Goal: Information Seeking & Learning: Compare options

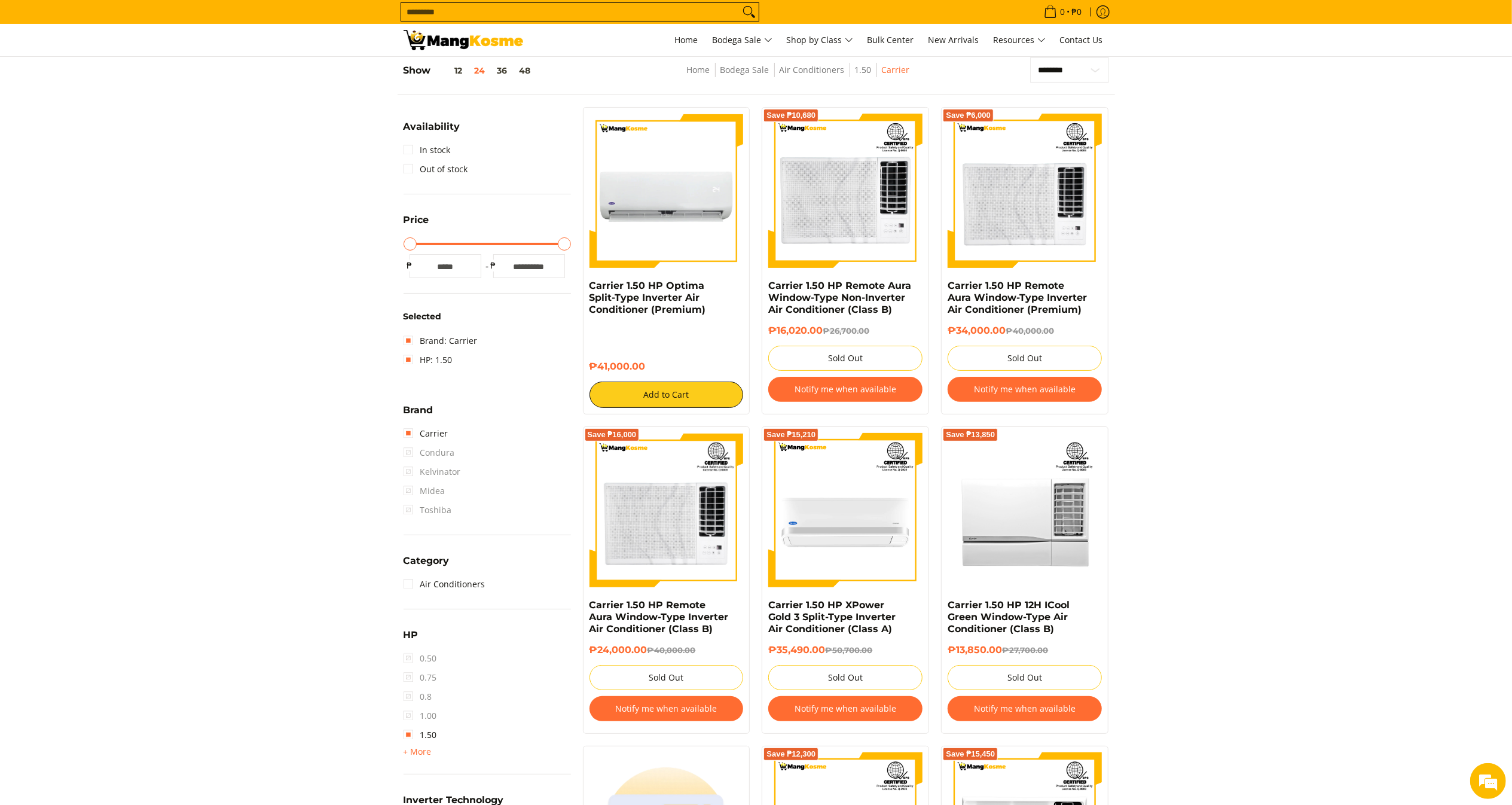
scroll to position [168, 0]
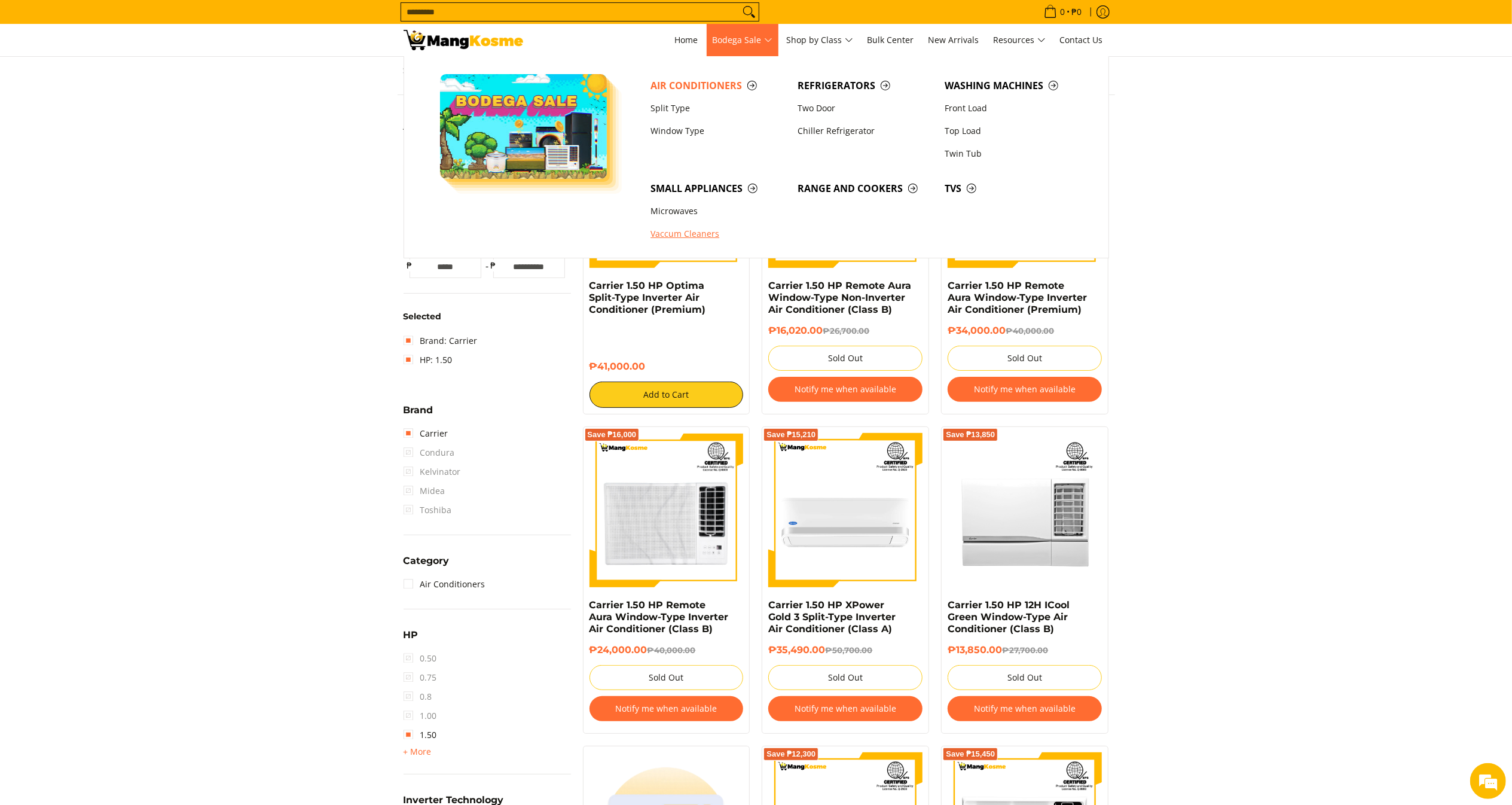
click at [677, 241] on link "Vaccum Cleaners" at bounding box center [718, 234] width 147 height 22
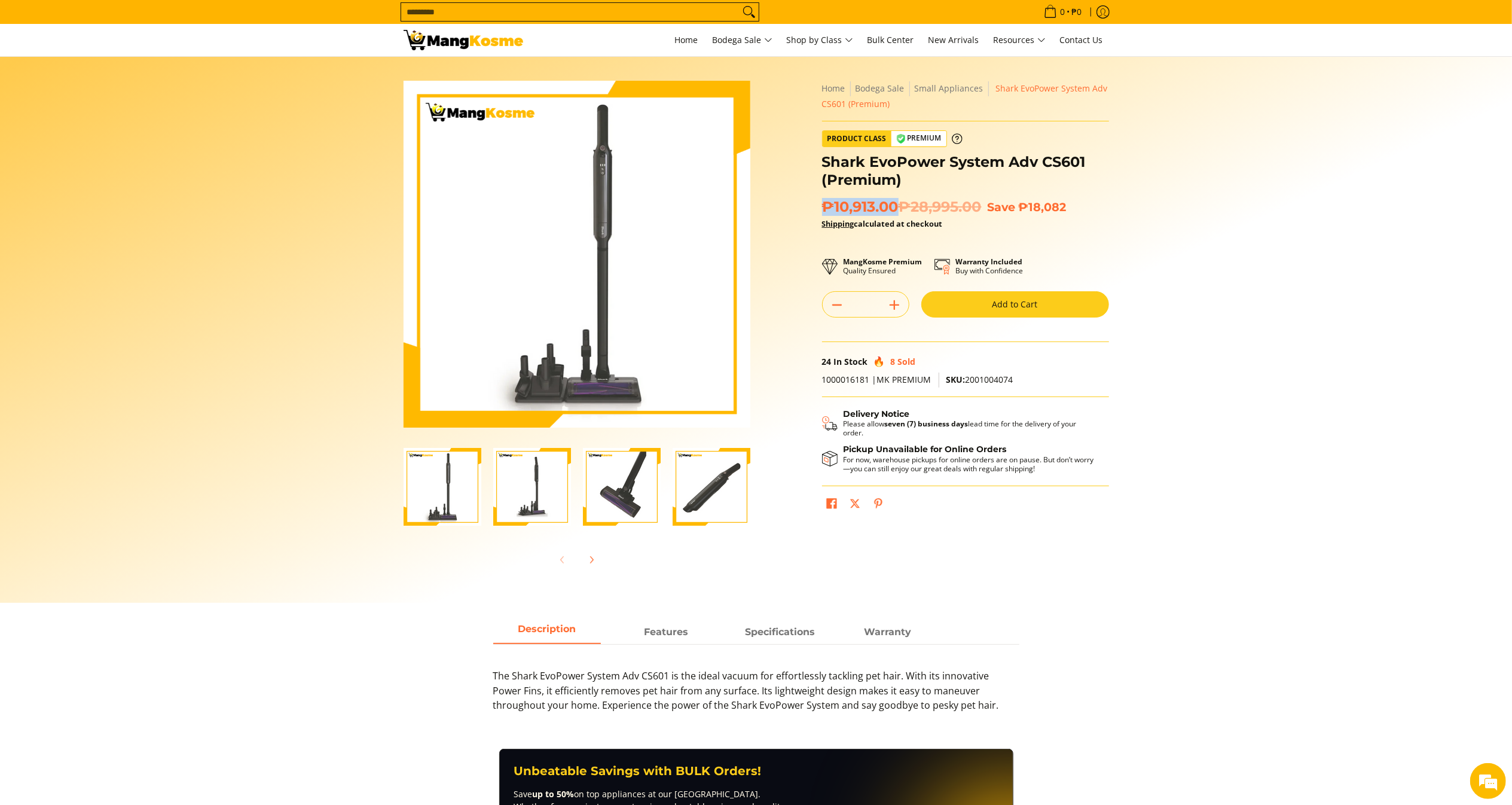
copy span "₱10,913.00"
drag, startPoint x: 901, startPoint y: 203, endPoint x: 824, endPoint y: 203, distance: 77.0
click at [824, 203] on span "₱10,913.00 ₱28,995.00" at bounding box center [901, 207] width 160 height 18
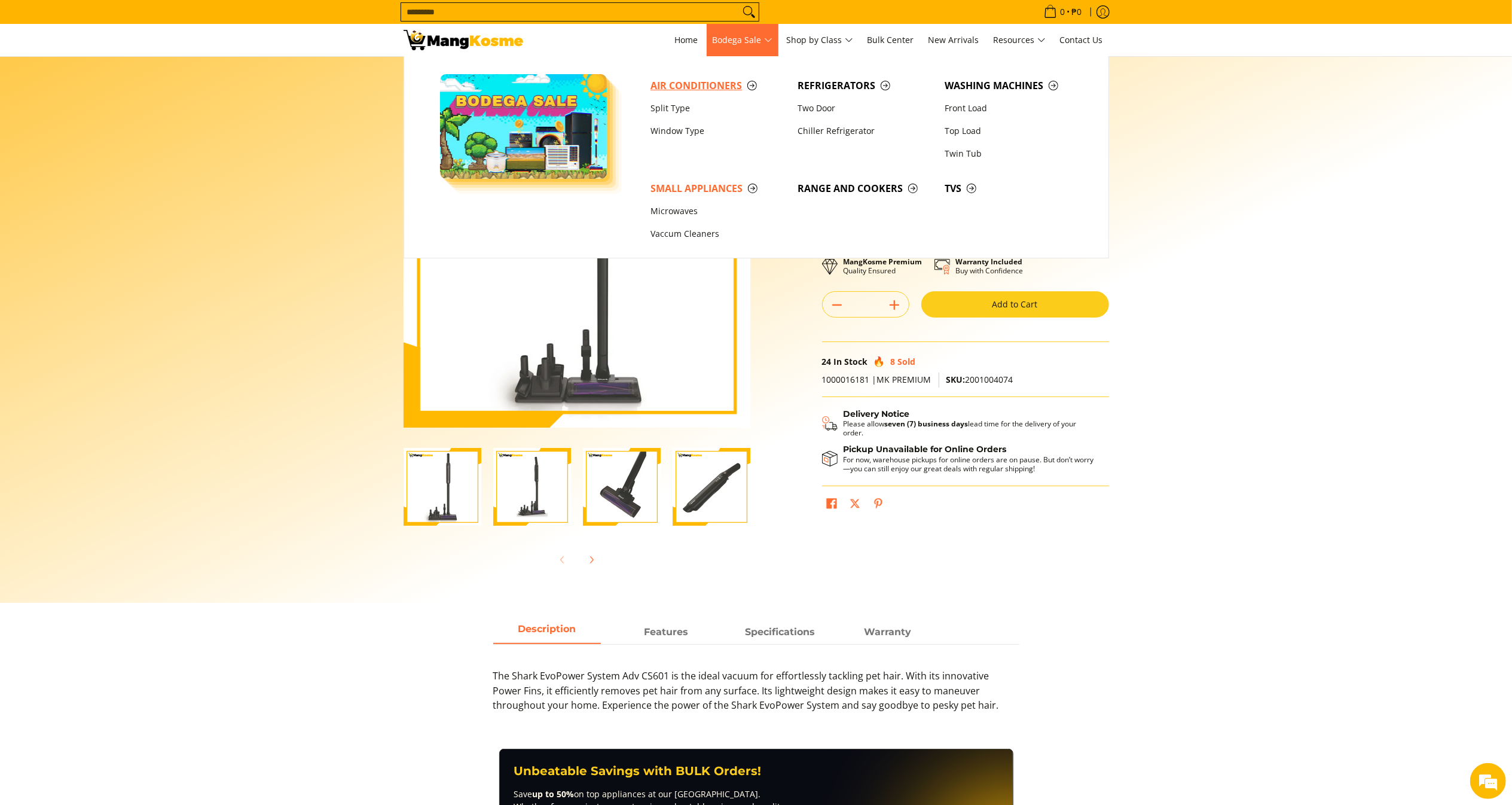
click at [710, 81] on span "Air Conditioners" at bounding box center [718, 86] width 135 height 15
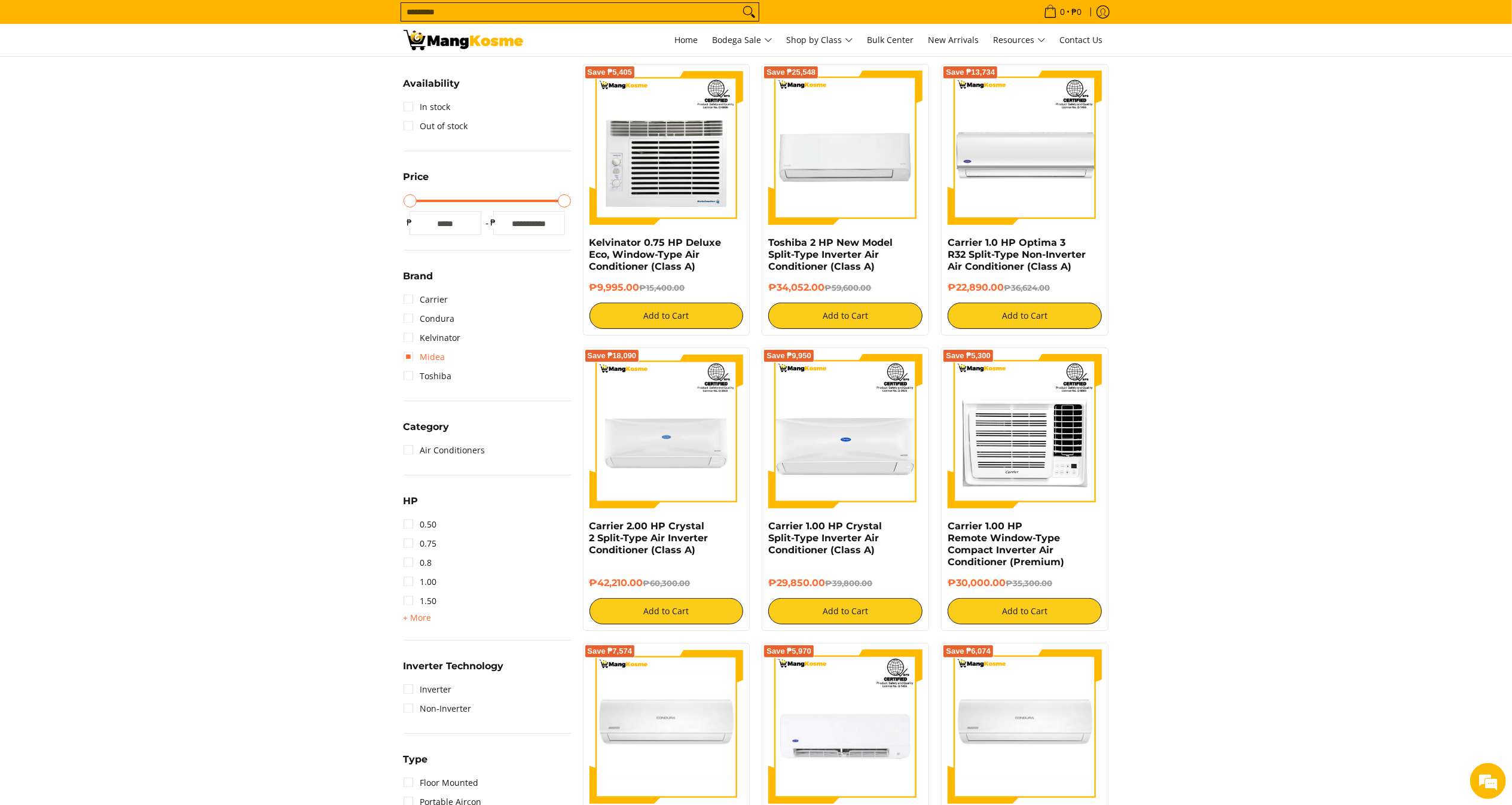
click at [438, 356] on link "Midea" at bounding box center [424, 357] width 42 height 19
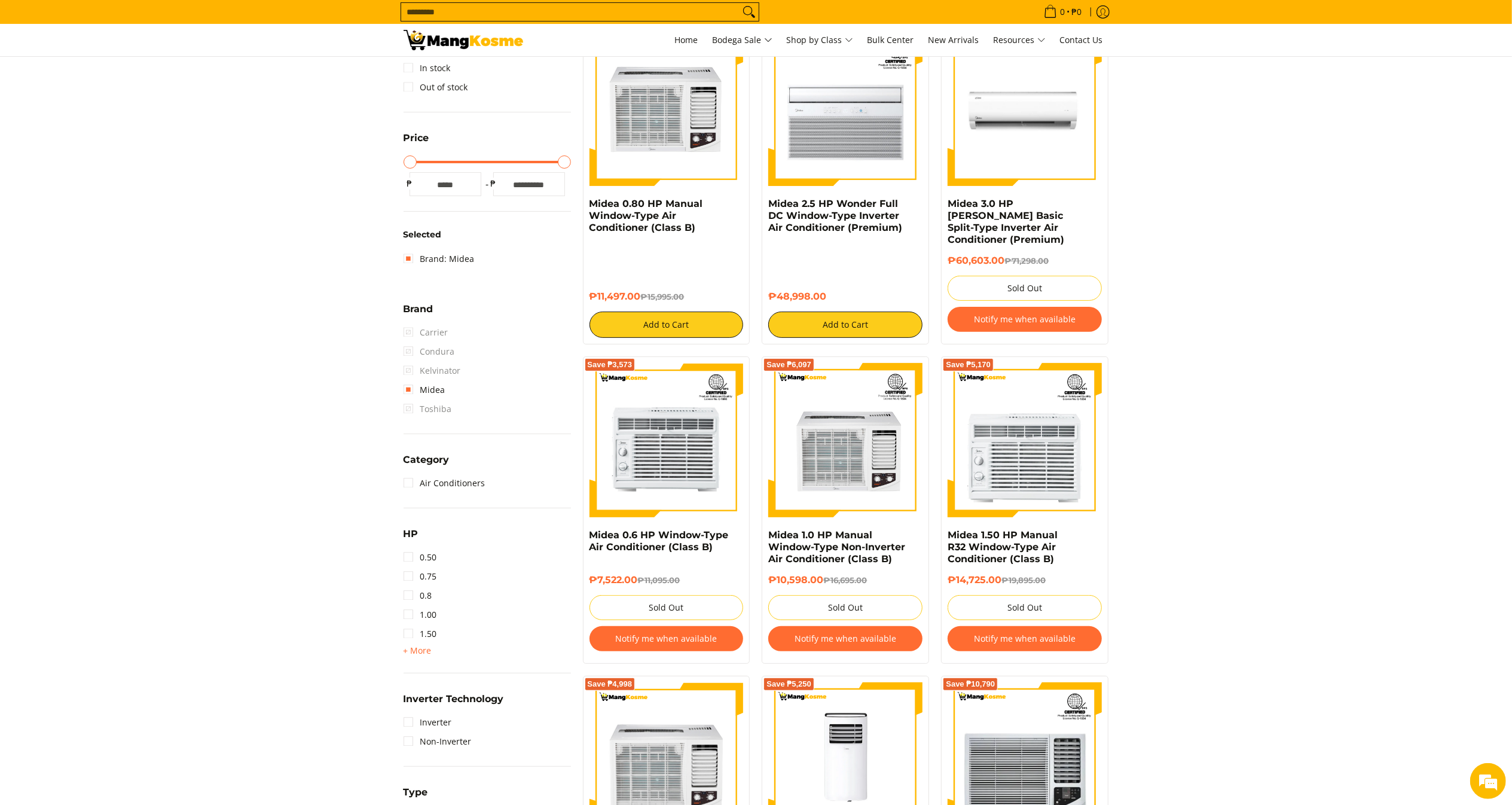
scroll to position [288, 0]
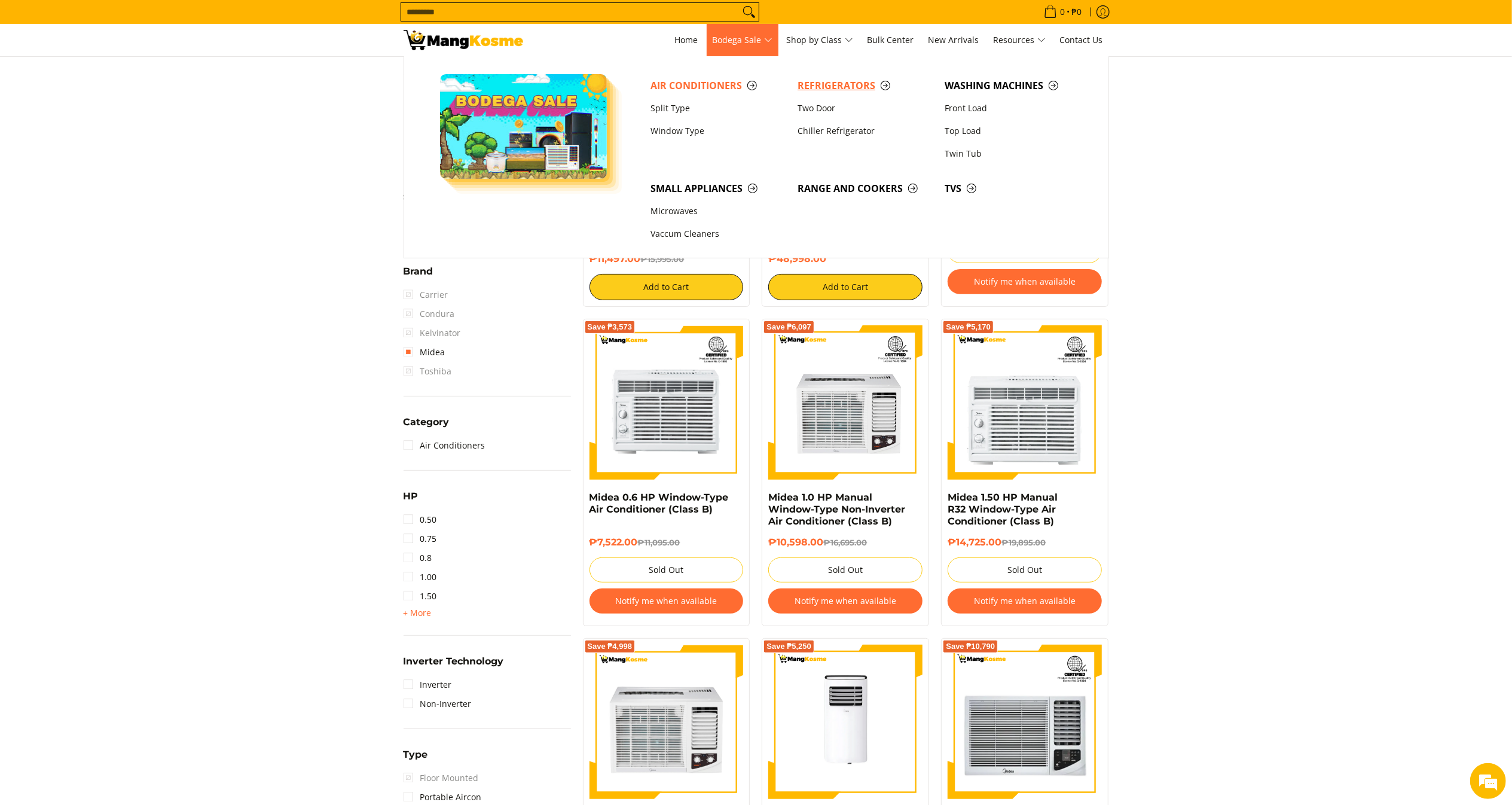
click at [839, 82] on span "Refrigerators" at bounding box center [865, 86] width 135 height 15
